Goal: Task Accomplishment & Management: Complete application form

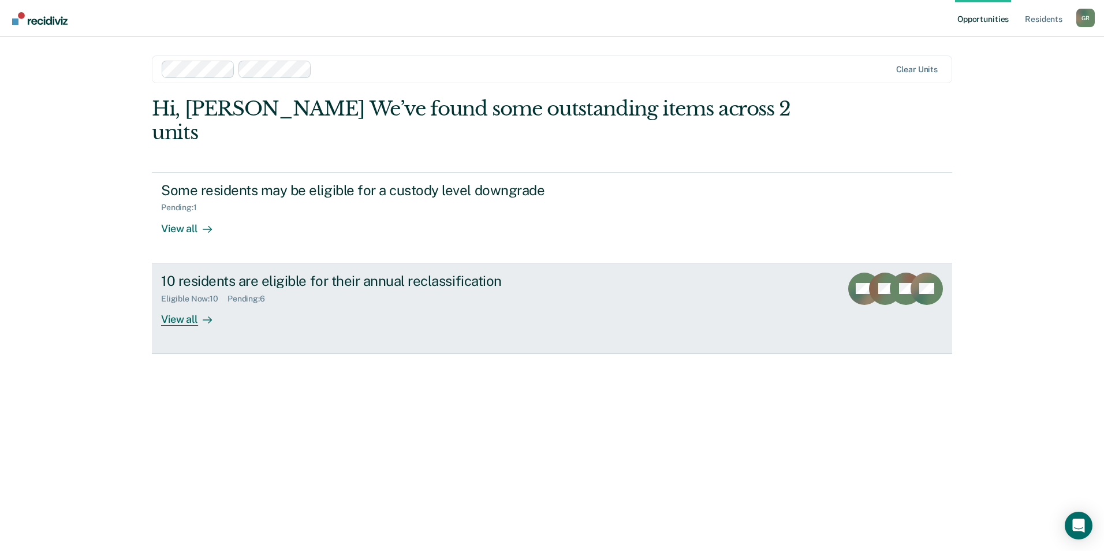
click at [195, 303] on div "View all" at bounding box center [193, 314] width 65 height 23
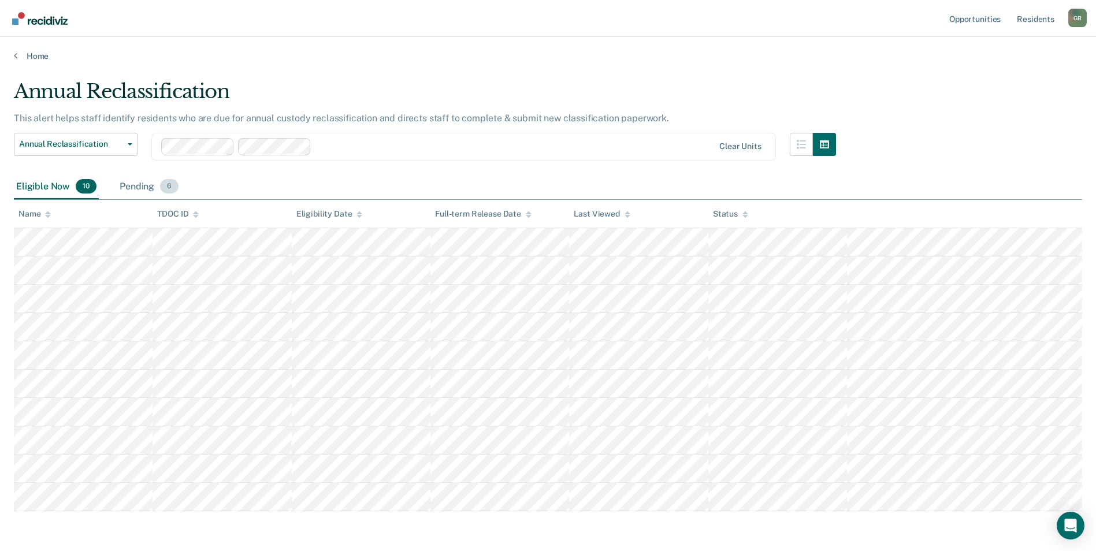
click at [146, 187] on div "Pending 6" at bounding box center [149, 186] width 64 height 25
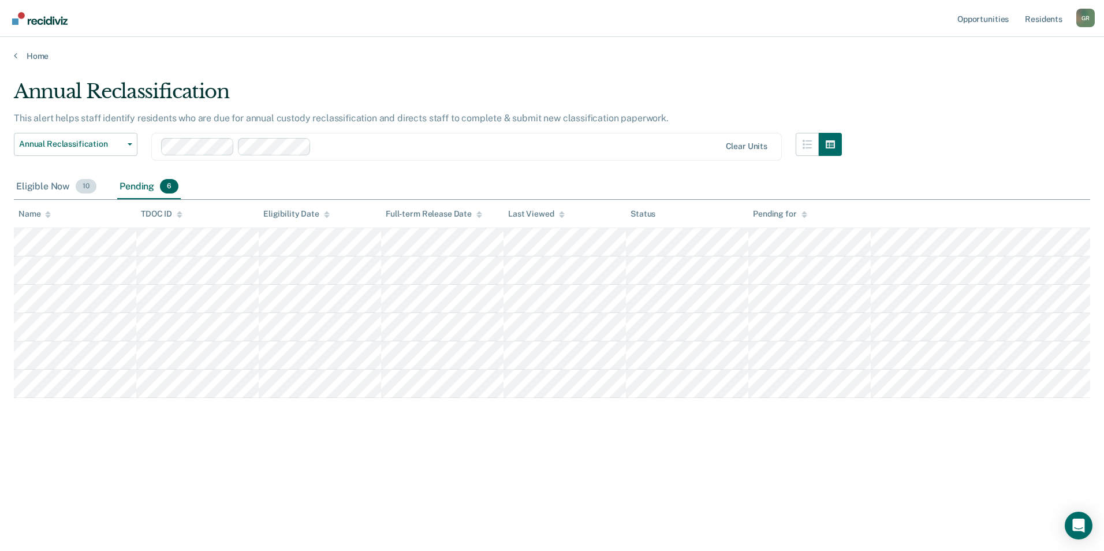
click at [55, 186] on div "Eligible Now 10" at bounding box center [56, 186] width 85 height 25
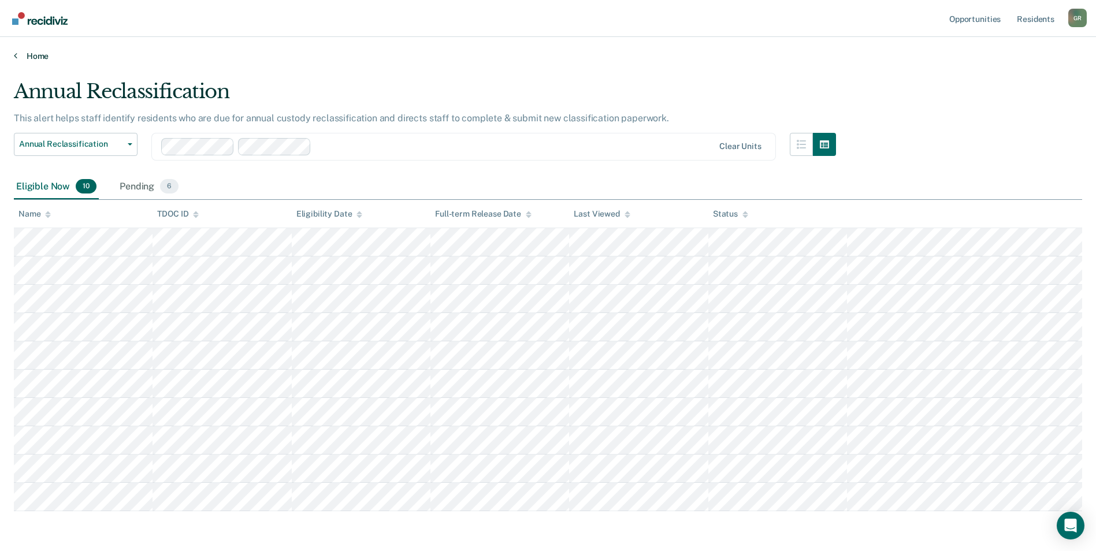
click at [38, 58] on link "Home" at bounding box center [548, 56] width 1068 height 10
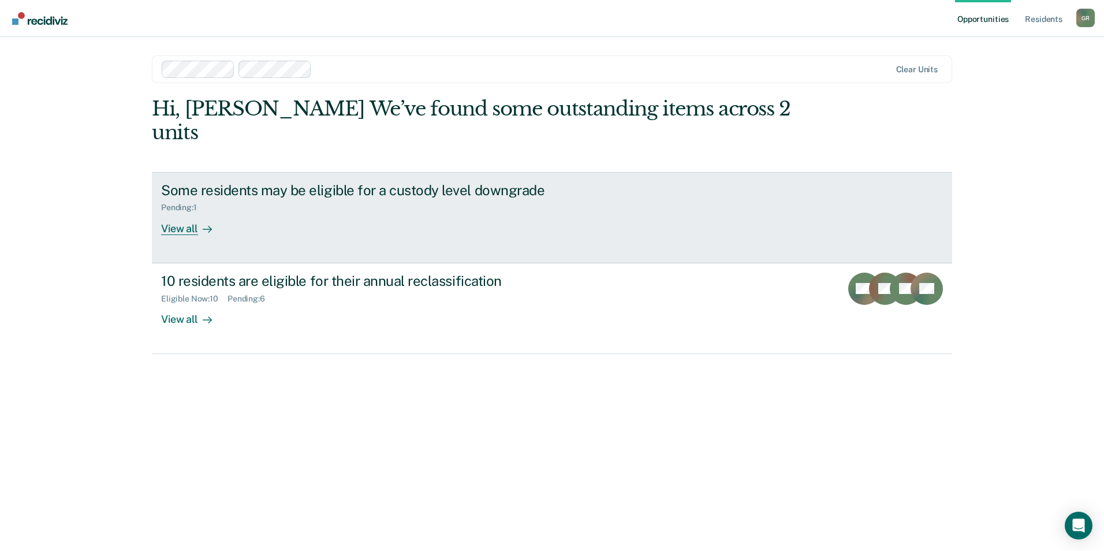
click at [179, 213] on div "View all" at bounding box center [193, 224] width 65 height 23
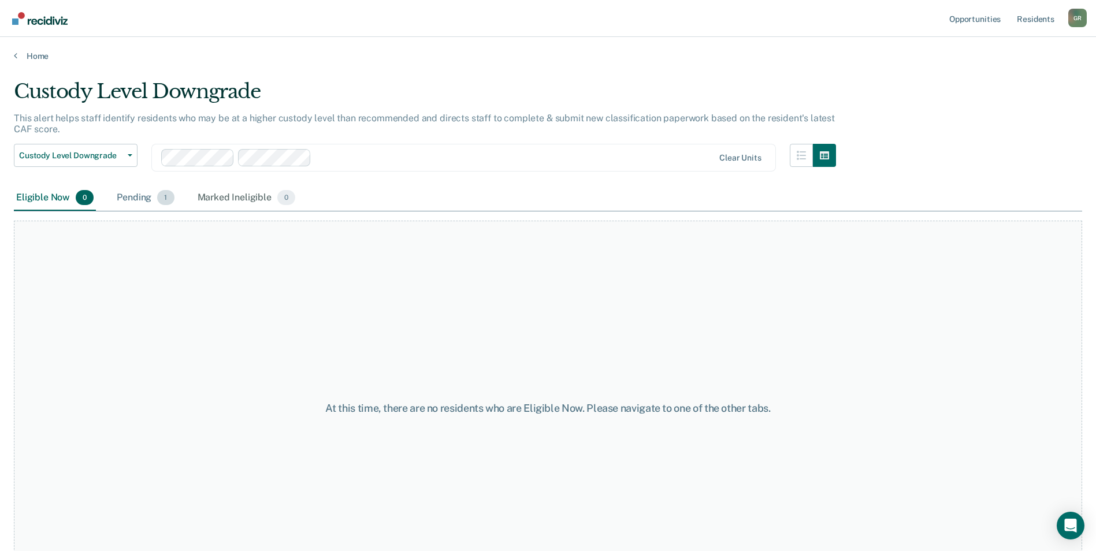
click at [136, 196] on div "Pending 1" at bounding box center [145, 197] width 62 height 25
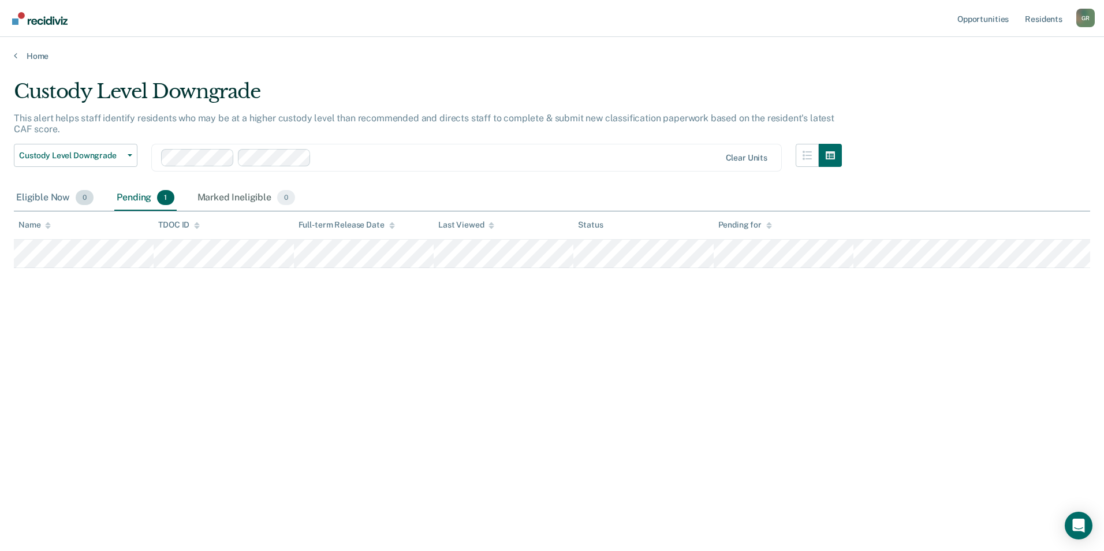
click at [54, 200] on div "Eligible Now 0" at bounding box center [55, 197] width 82 height 25
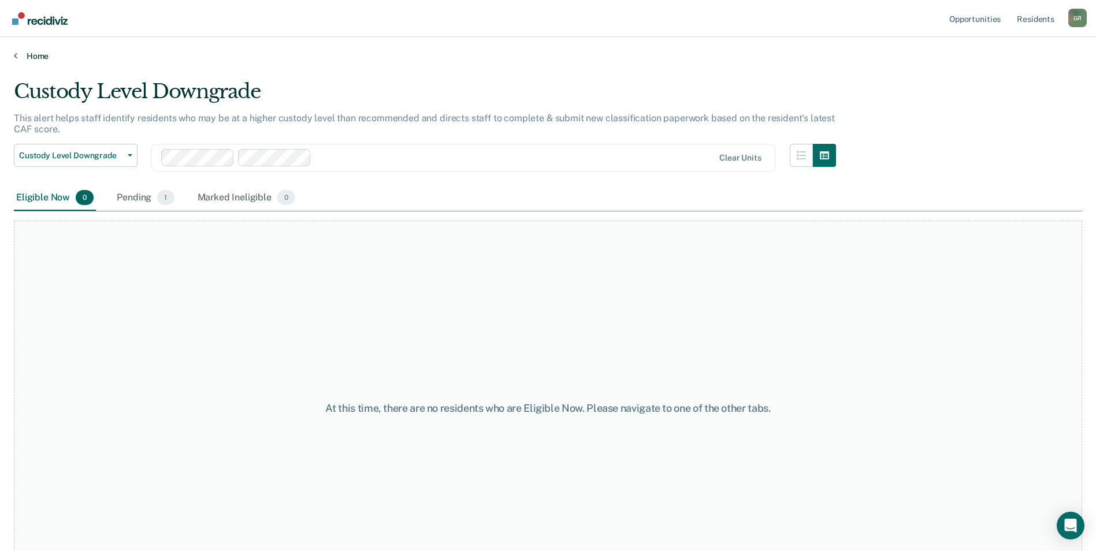
click at [20, 54] on link "Home" at bounding box center [548, 56] width 1068 height 10
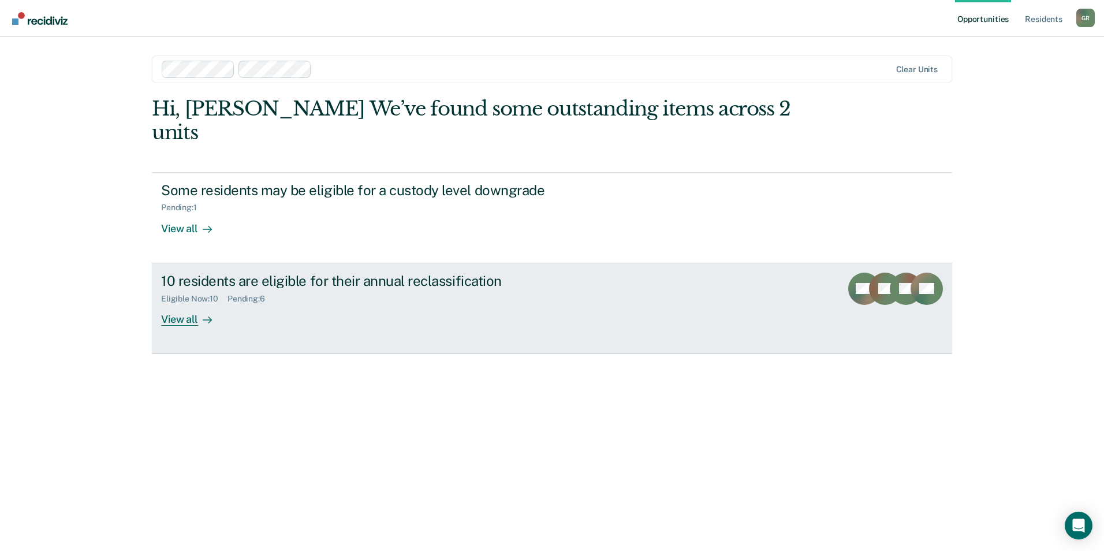
click at [189, 303] on div "View all" at bounding box center [193, 314] width 65 height 23
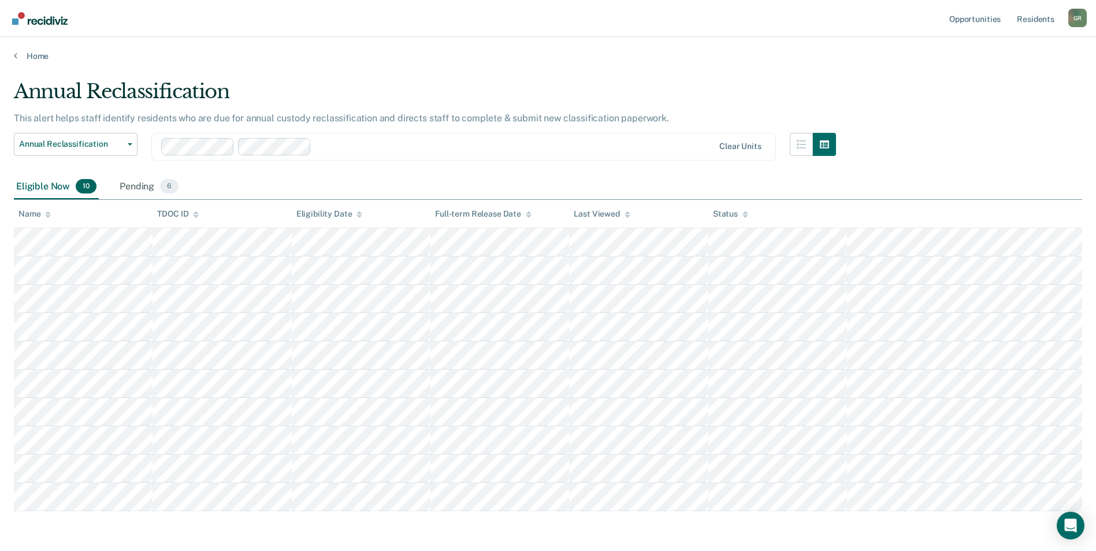
click at [952, 125] on div "Annual Reclassification This alert helps staff identify residents who are due f…" at bounding box center [548, 294] width 1068 height 428
click at [944, 113] on div "Annual Reclassification This alert helps staff identify residents who are due f…" at bounding box center [548, 294] width 1068 height 428
drag, startPoint x: 926, startPoint y: 147, endPoint x: 918, endPoint y: 150, distance: 8.3
click at [926, 147] on div "Annual Reclassification This alert helps staff identify residents who are due f…" at bounding box center [548, 294] width 1068 height 428
click at [754, 58] on link "Home" at bounding box center [548, 56] width 1068 height 10
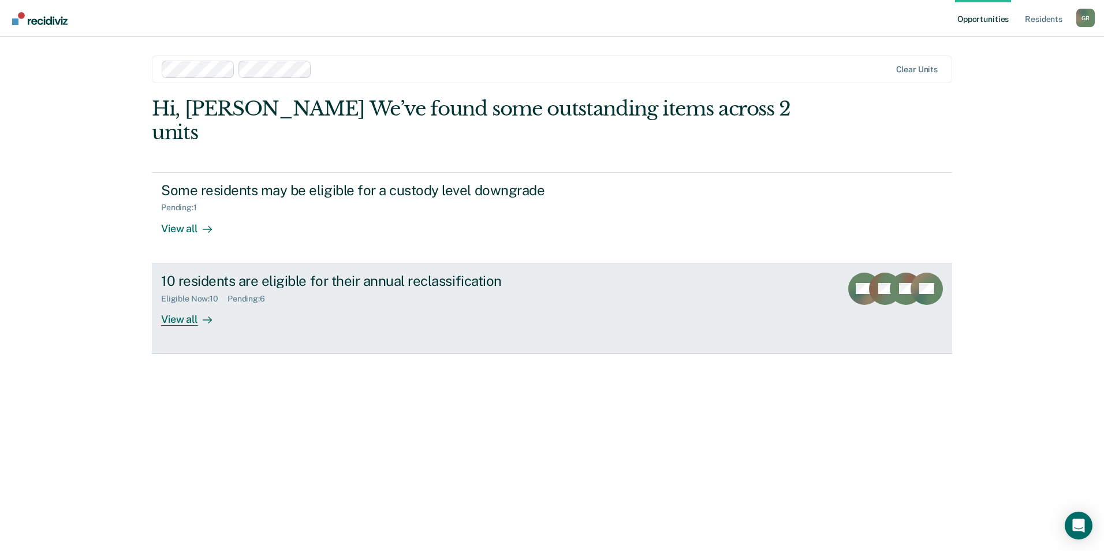
click at [194, 303] on div "View all" at bounding box center [193, 314] width 65 height 23
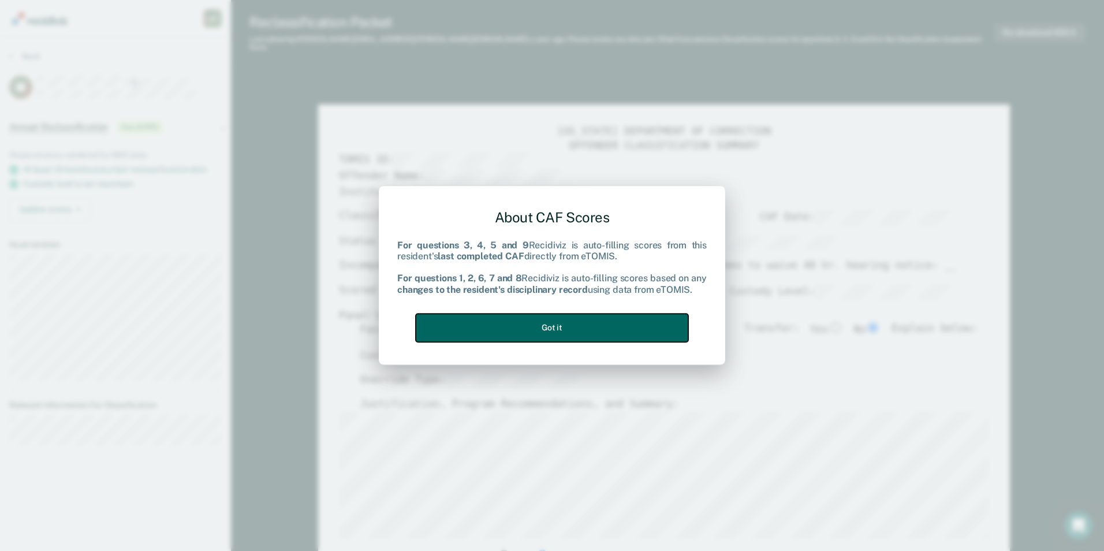
click at [585, 324] on button "Got it" at bounding box center [552, 328] width 273 height 28
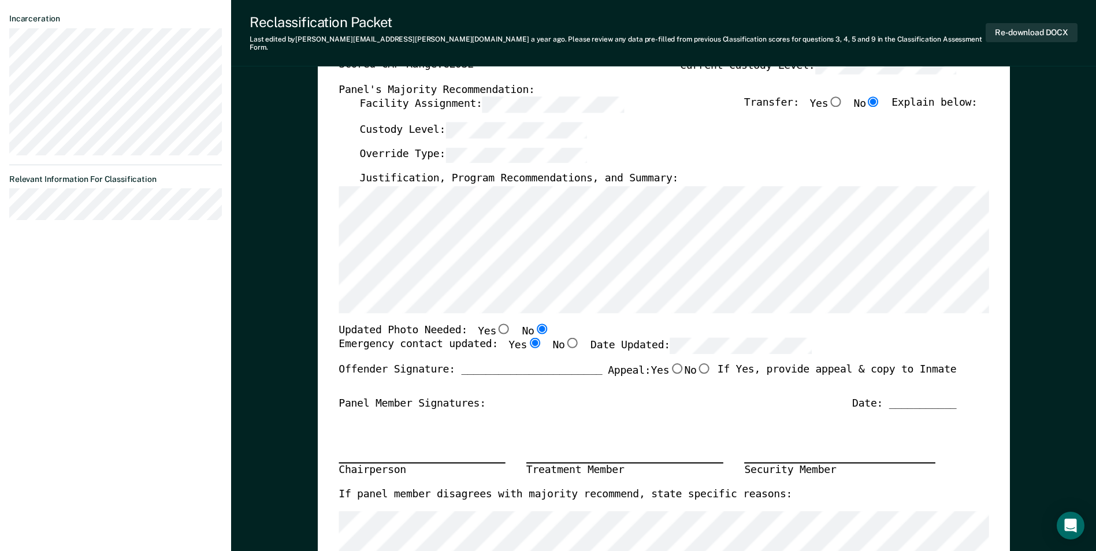
scroll to position [231, 0]
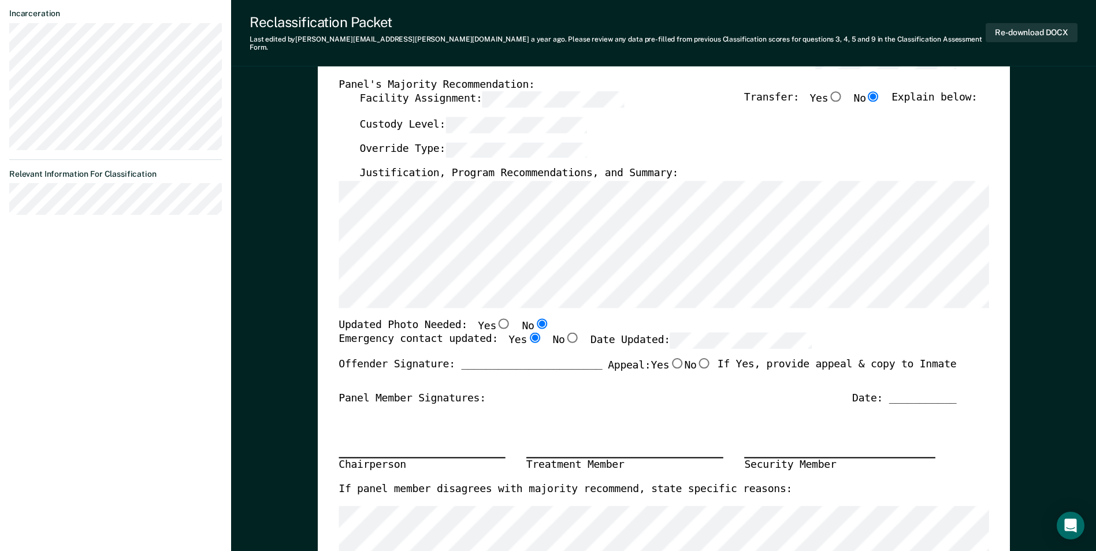
type textarea "x"
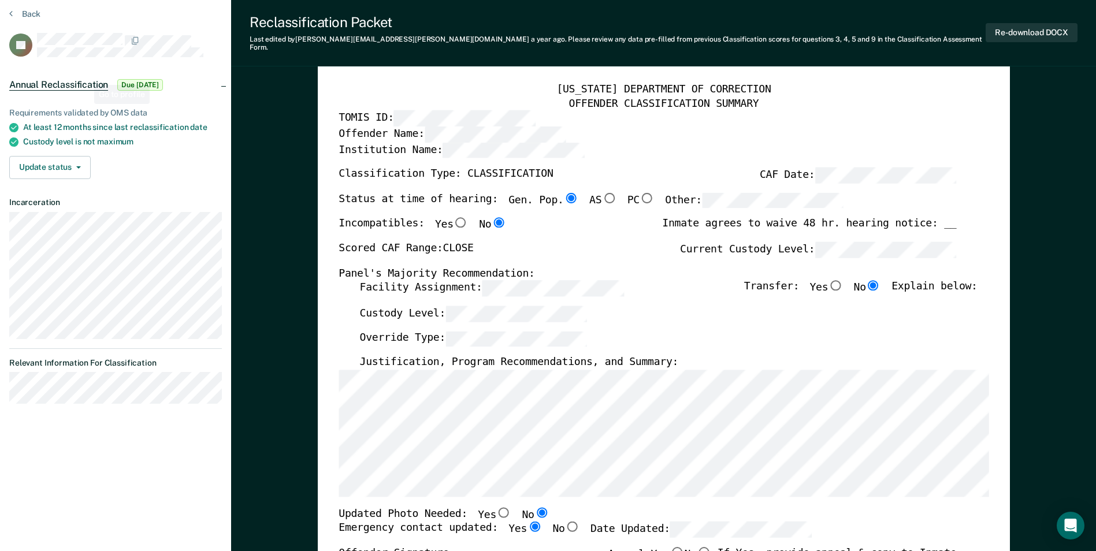
scroll to position [0, 0]
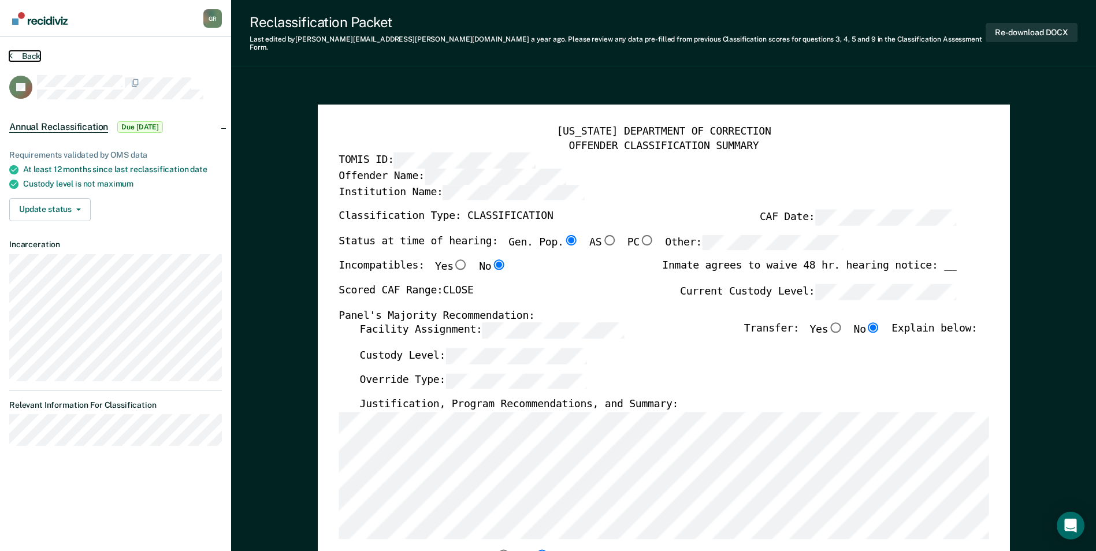
click at [29, 56] on button "Back" at bounding box center [24, 56] width 31 height 10
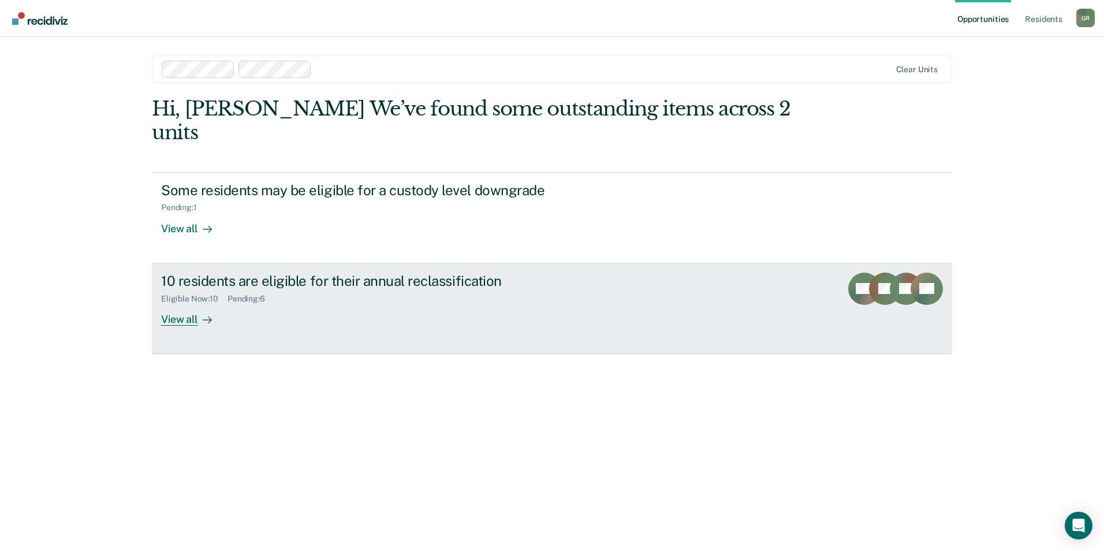
click at [188, 303] on div "View all" at bounding box center [193, 314] width 65 height 23
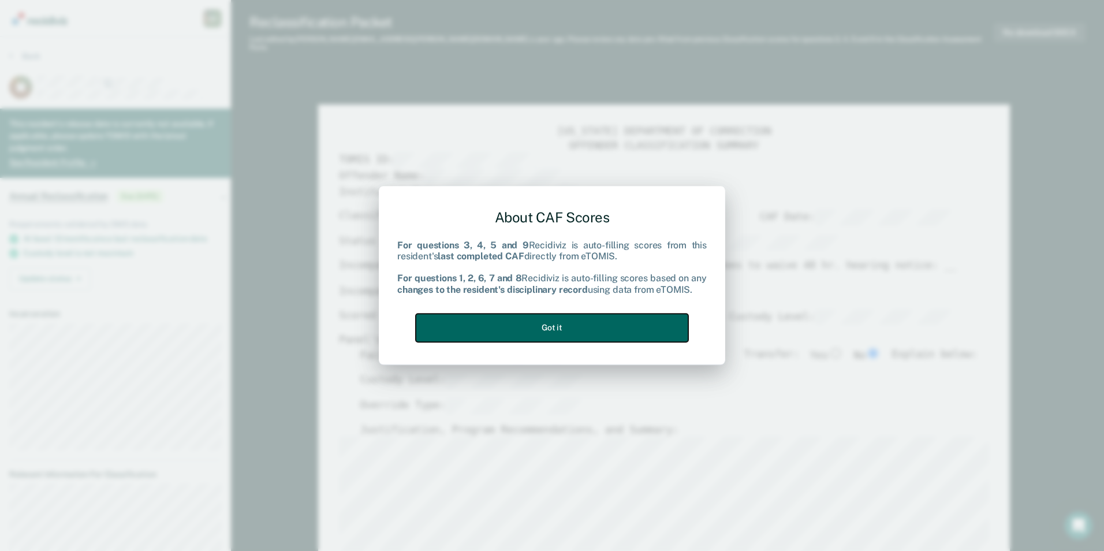
click at [537, 321] on button "Got it" at bounding box center [552, 328] width 273 height 28
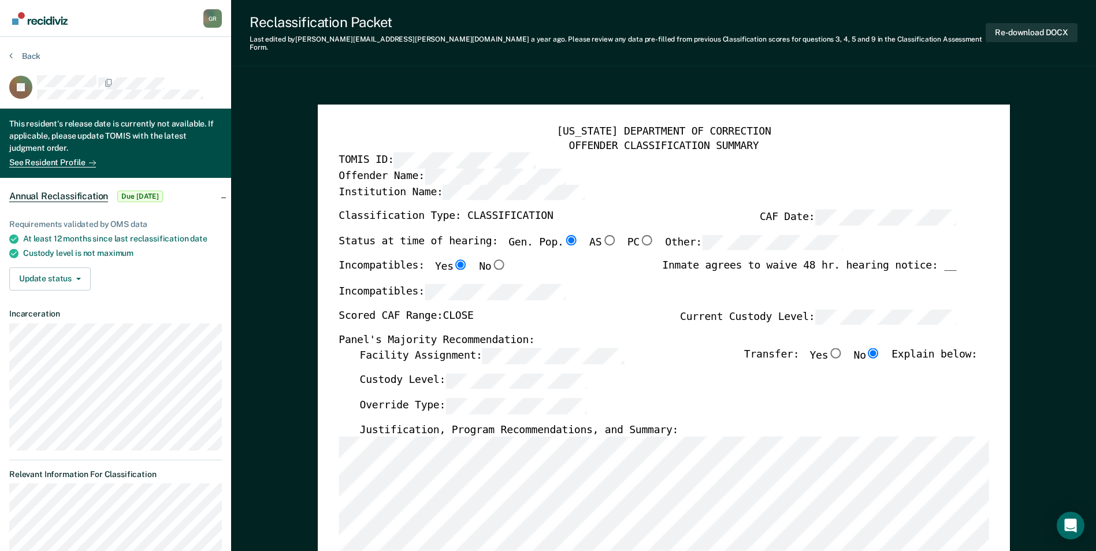
type textarea "x"
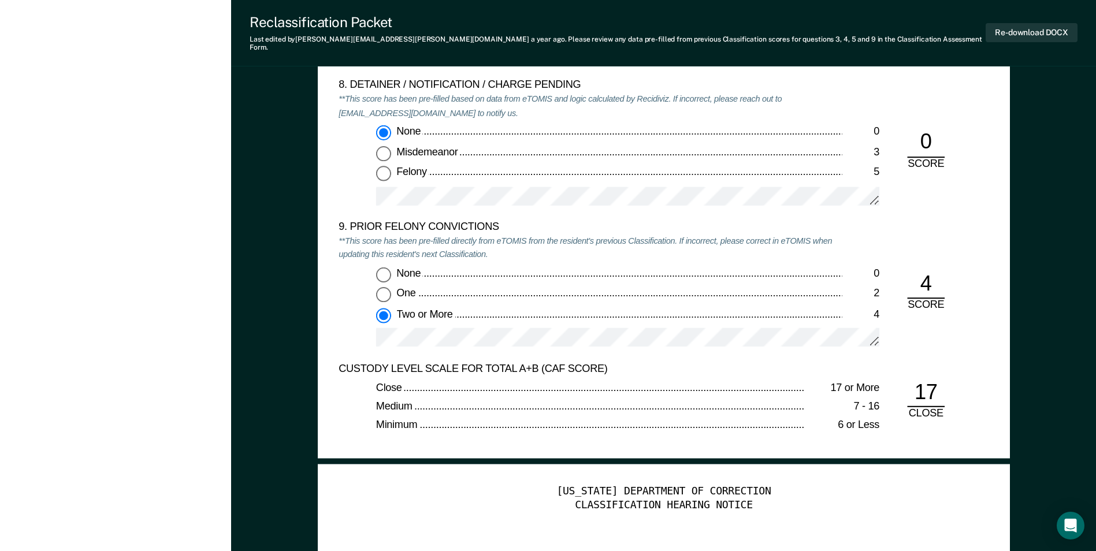
scroll to position [2541, 0]
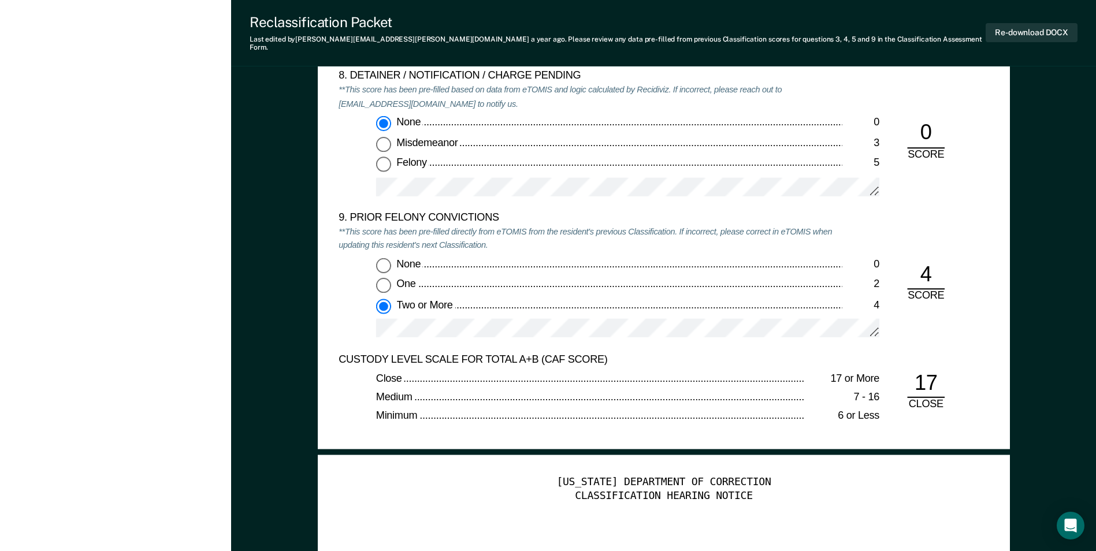
drag, startPoint x: 919, startPoint y: 80, endPoint x: 884, endPoint y: 79, distance: 34.7
click at [919, 80] on div "8. DETAINER / NOTIFICATION / CHARGE PENDING **This score has been pre-filled ba…" at bounding box center [663, 140] width 650 height 141
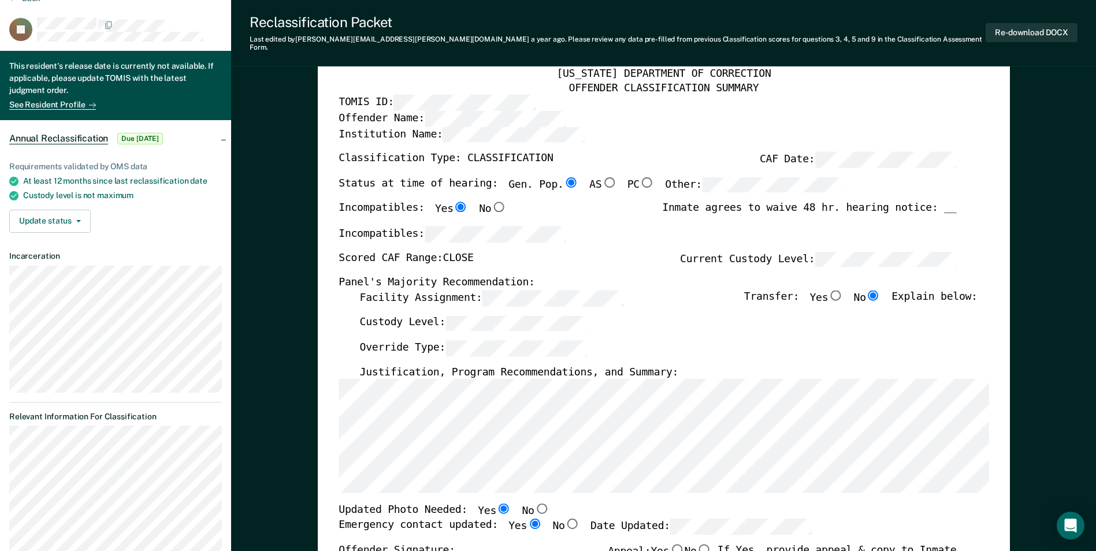
scroll to position [0, 0]
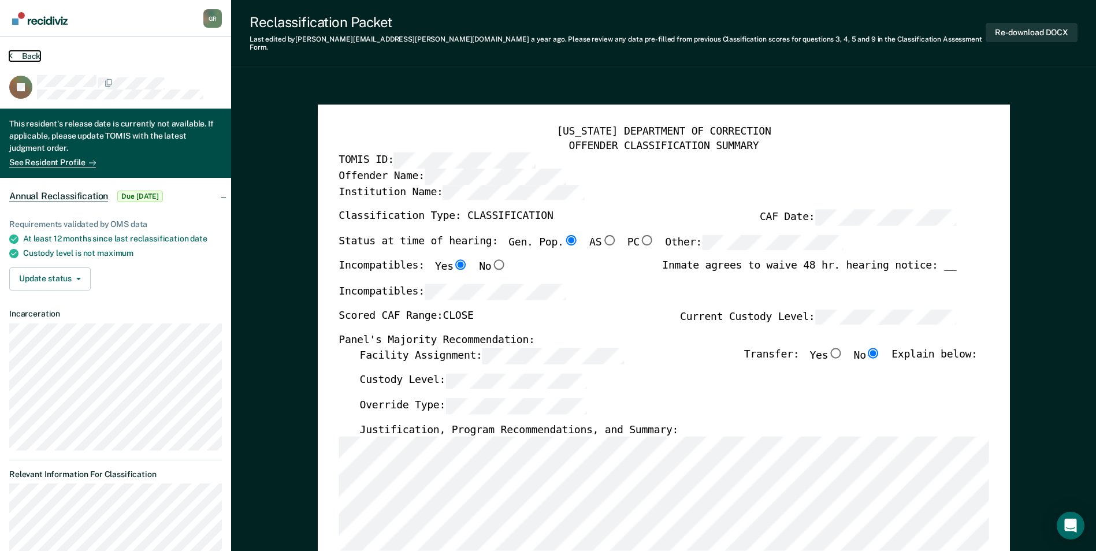
click at [27, 56] on button "Back" at bounding box center [24, 56] width 31 height 10
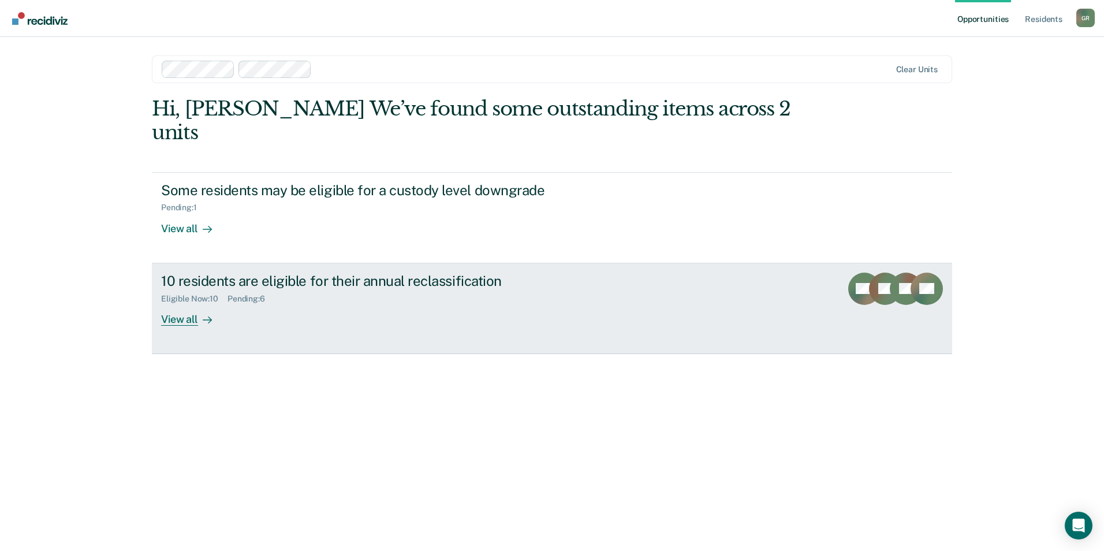
click at [174, 303] on div "View all" at bounding box center [193, 314] width 65 height 23
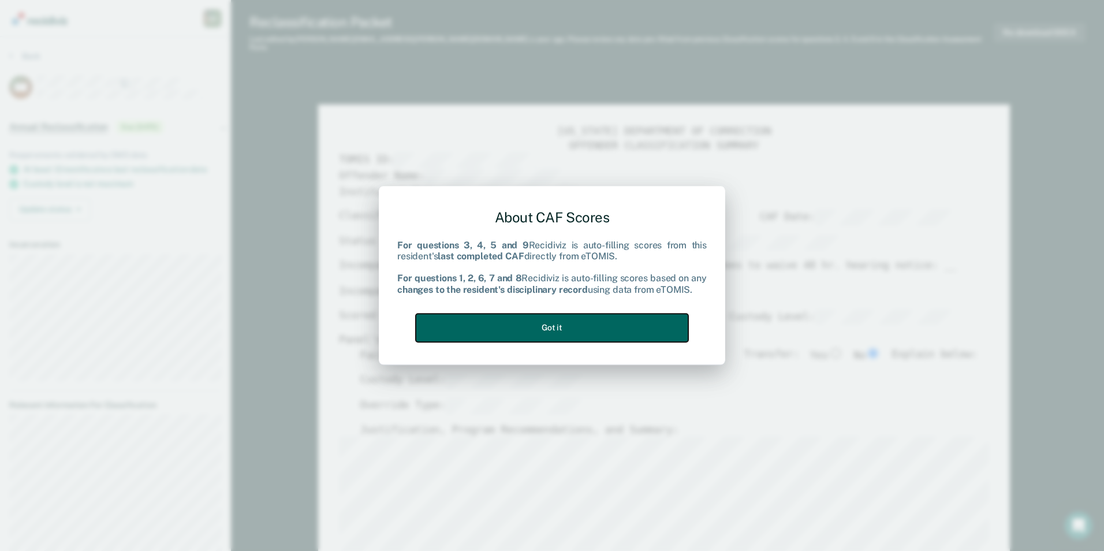
click at [571, 333] on button "Got it" at bounding box center [552, 328] width 273 height 28
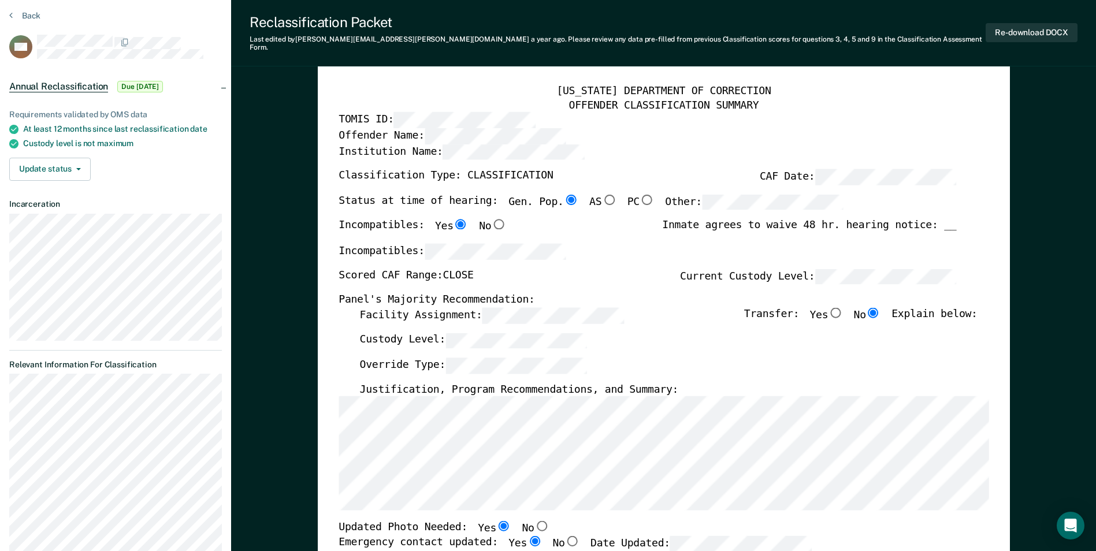
type textarea "x"
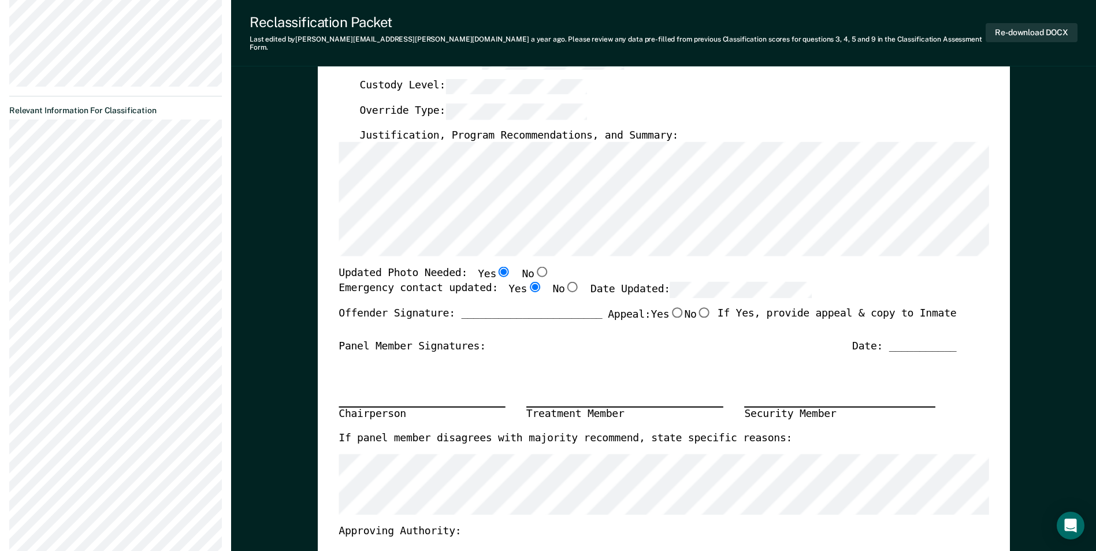
scroll to position [173, 0]
